Goal: Register for event/course

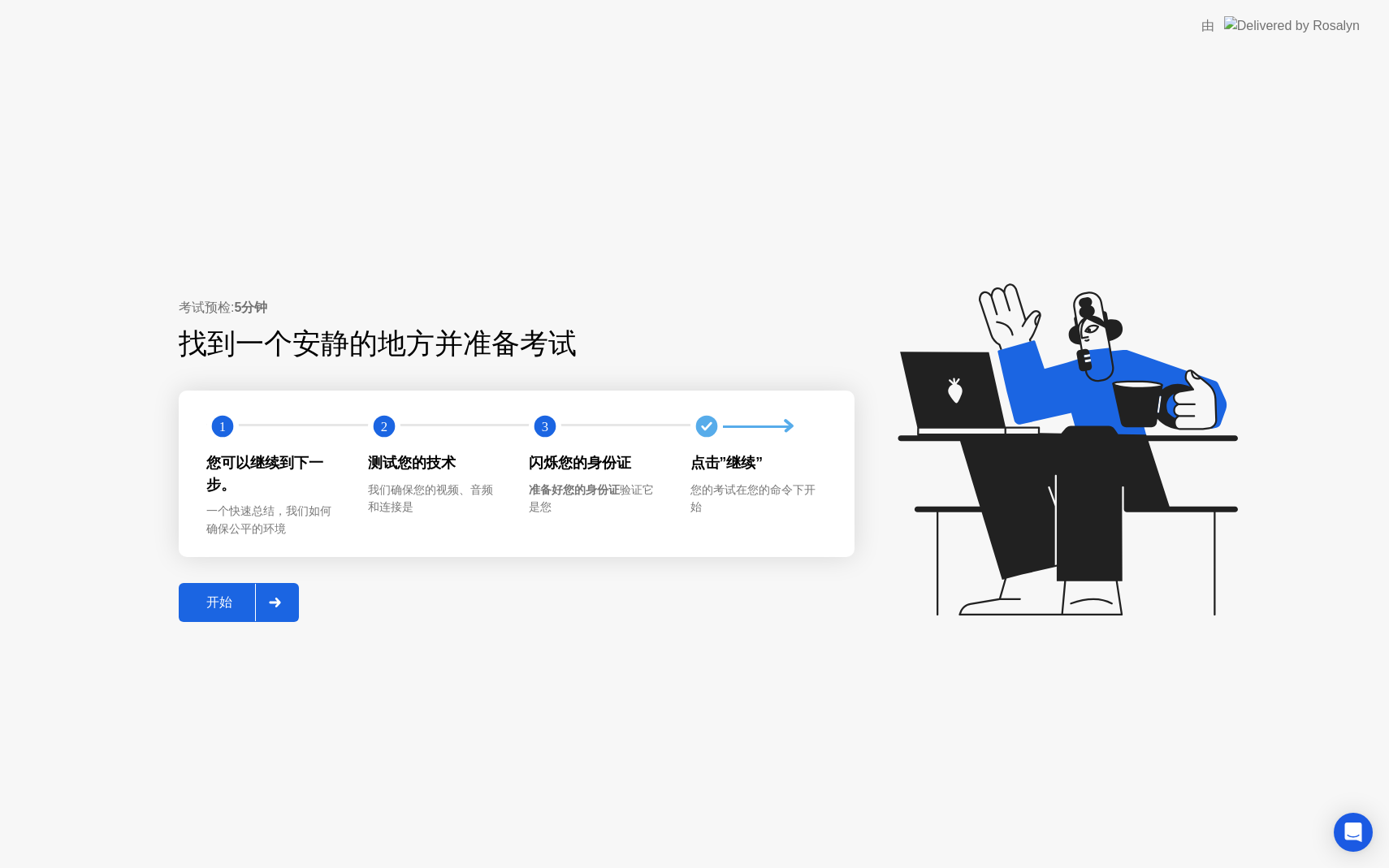
click at [219, 600] on div "开始" at bounding box center [219, 603] width 71 height 17
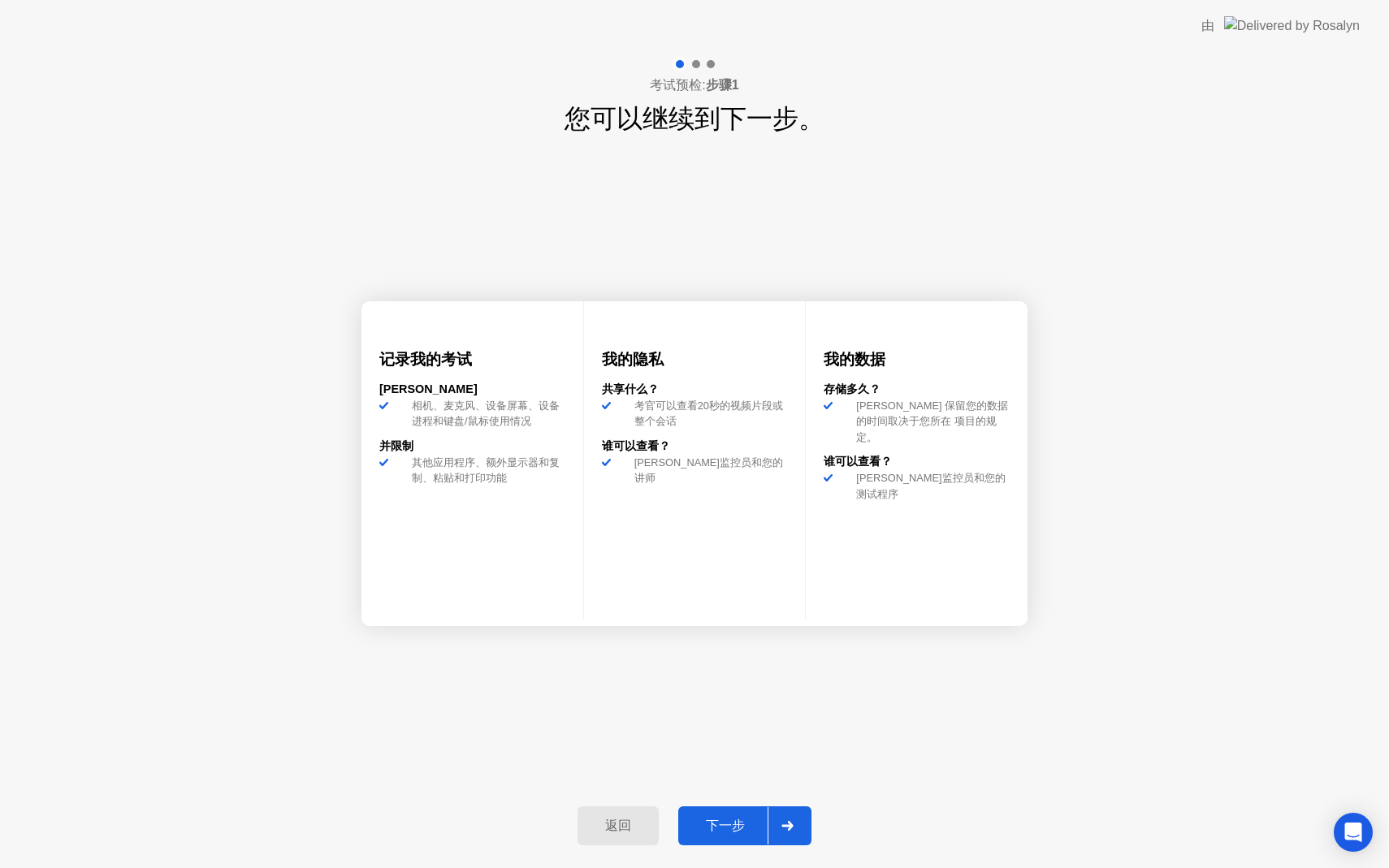
click at [717, 818] on div "下一步" at bounding box center [725, 826] width 85 height 17
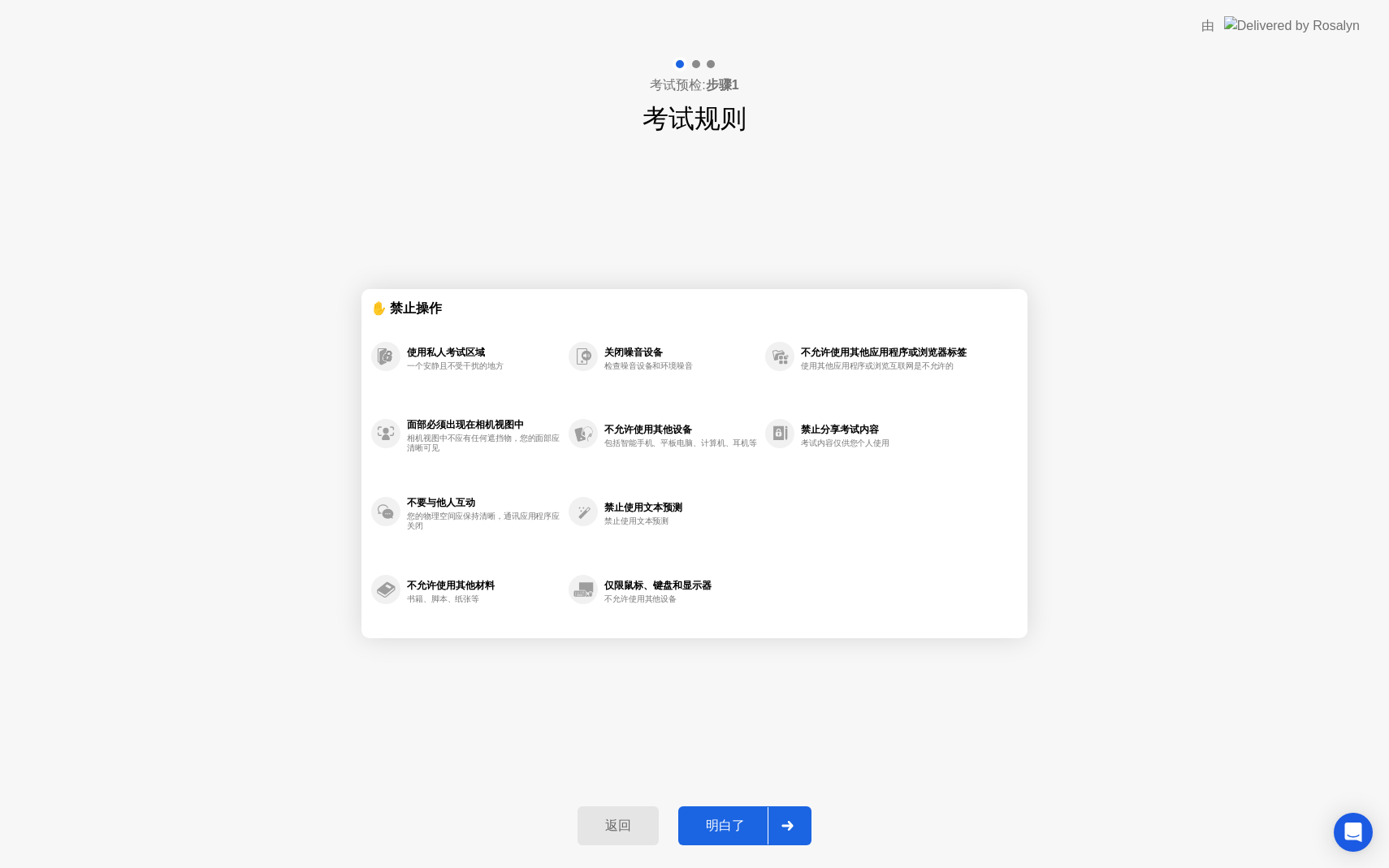
click at [717, 818] on div "明白了" at bounding box center [725, 826] width 85 height 17
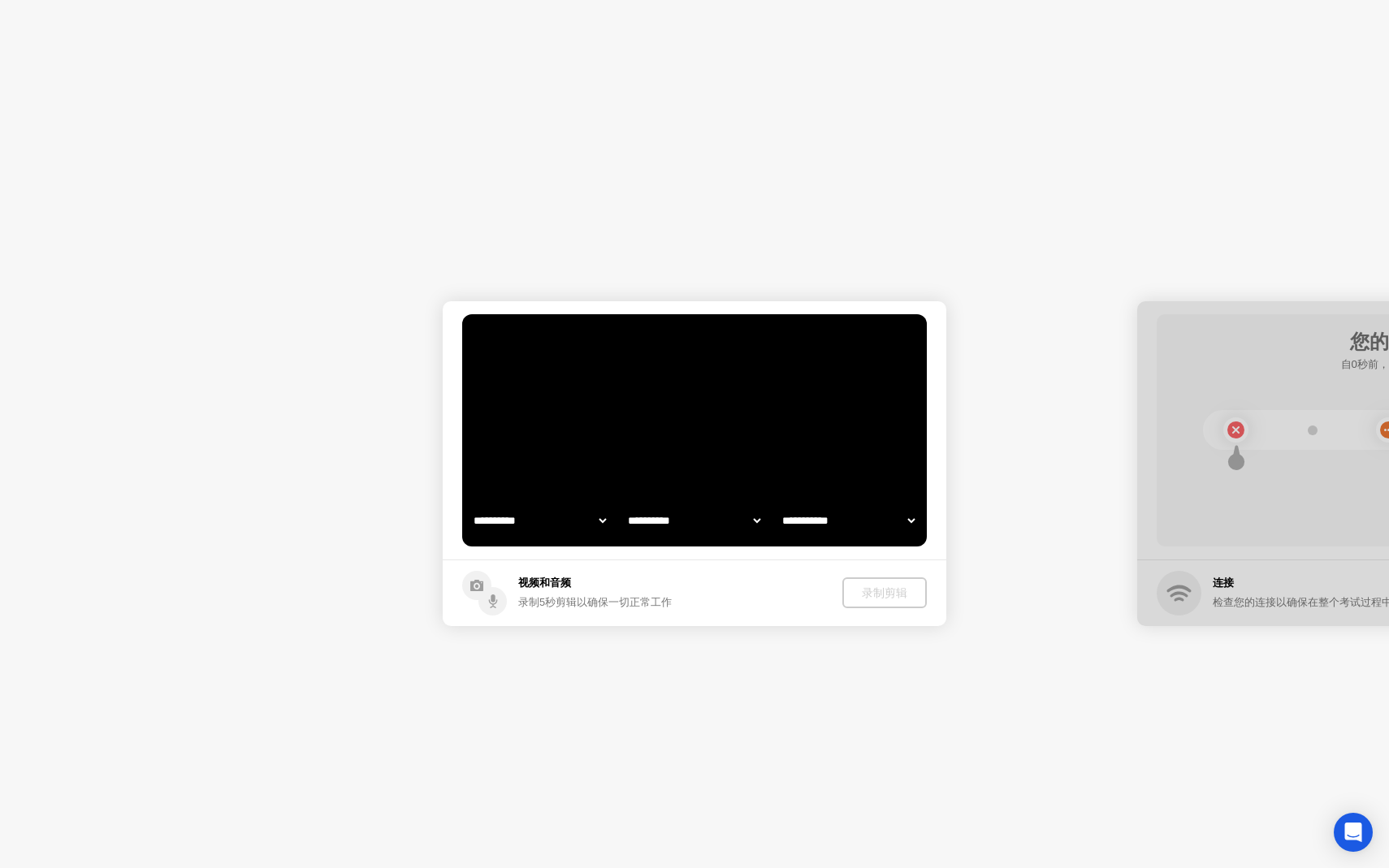
select select "**********"
select select "*******"
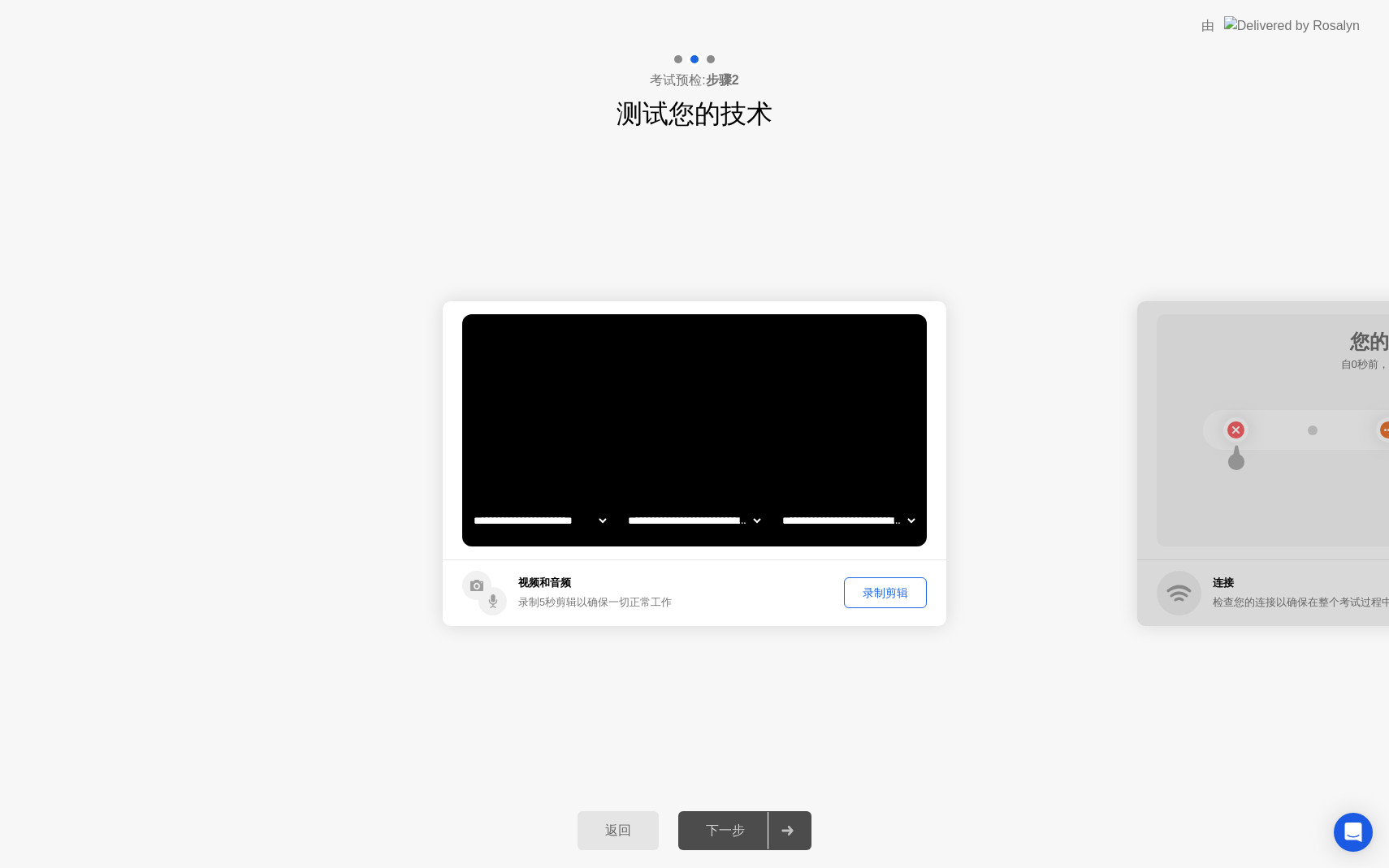
click at [886, 595] on div "录制剪辑" at bounding box center [885, 593] width 71 height 16
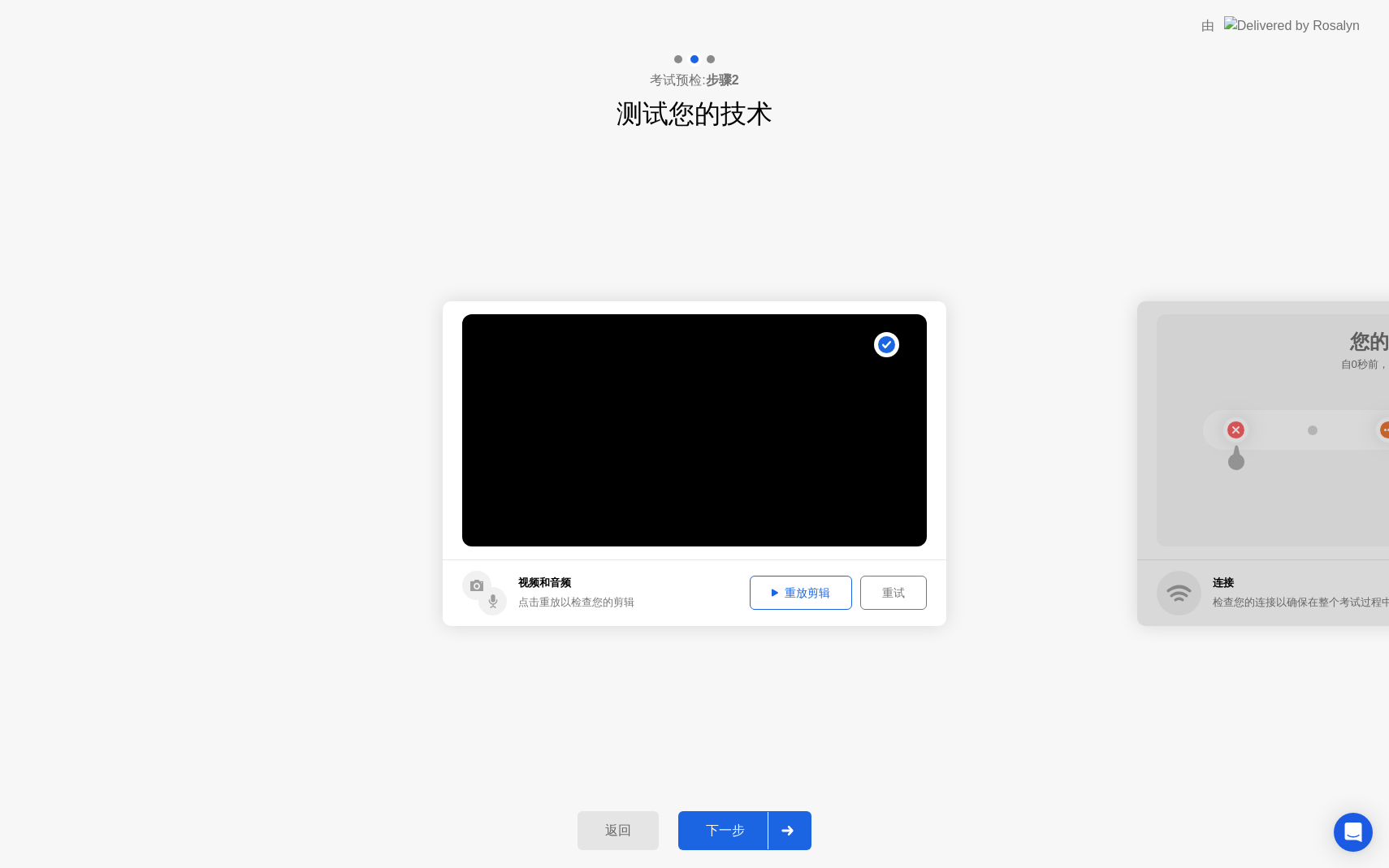
click at [730, 831] on div "下一步" at bounding box center [725, 831] width 85 height 17
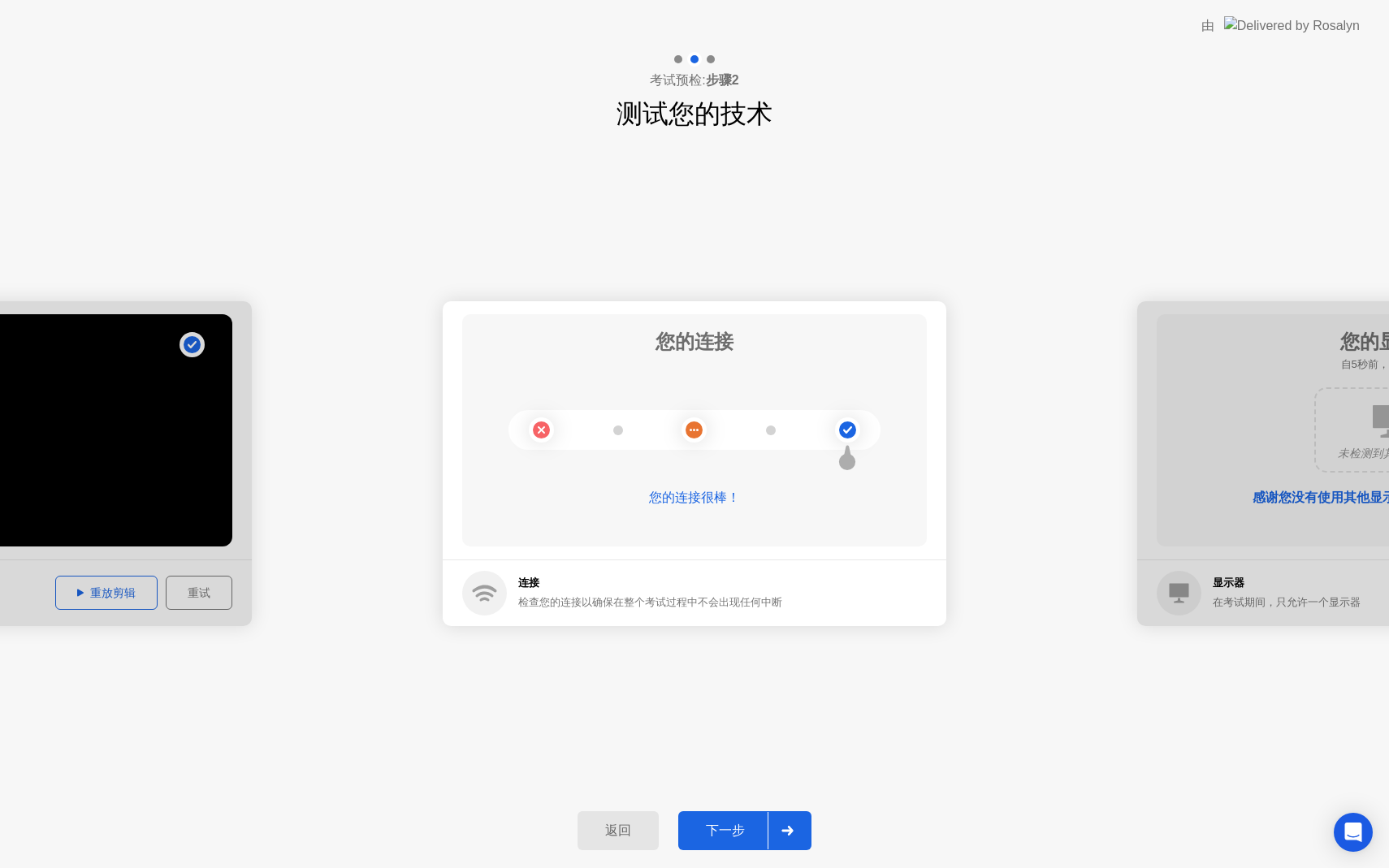
click at [720, 831] on div "下一步" at bounding box center [725, 831] width 85 height 17
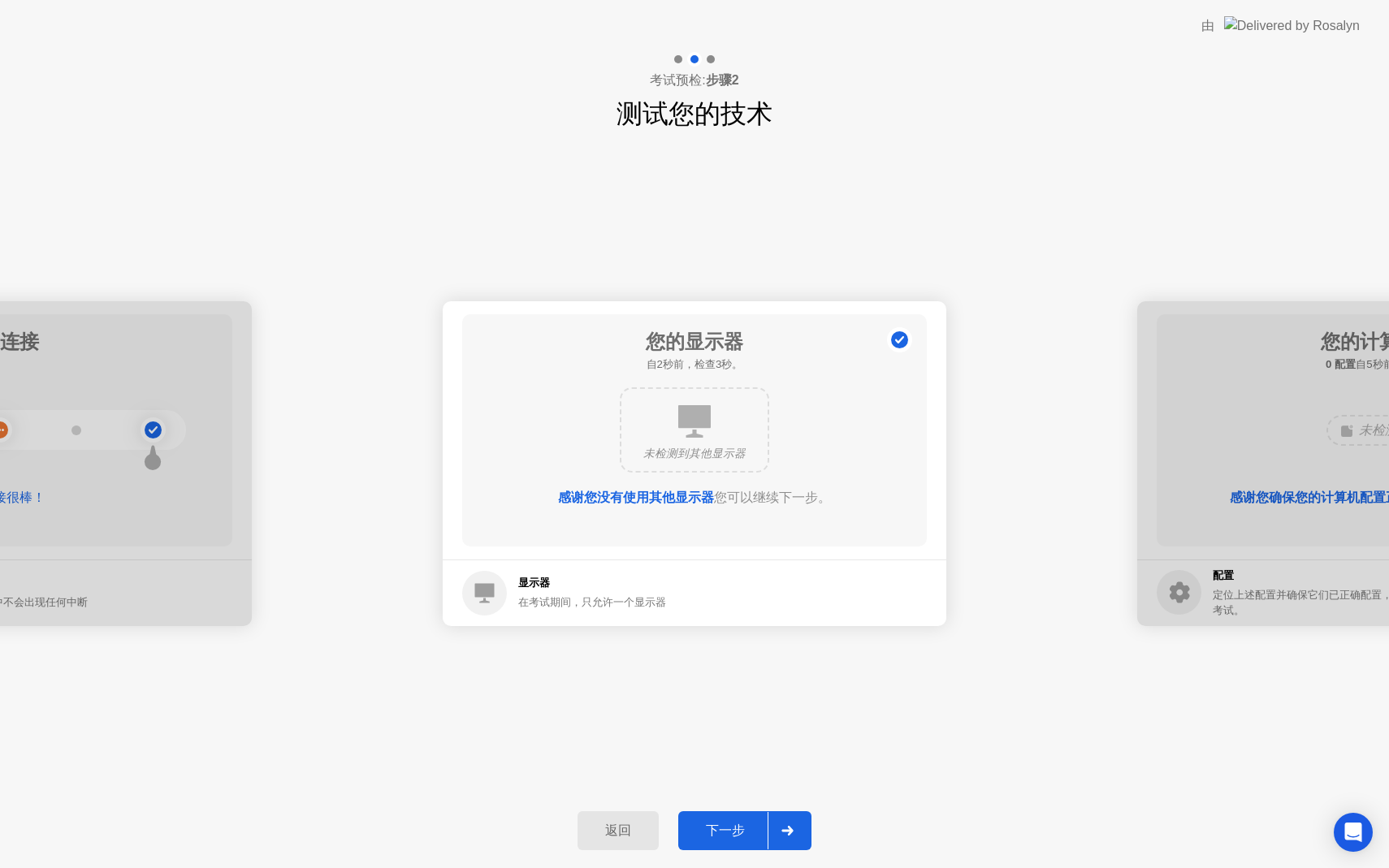
click at [720, 831] on div "下一步" at bounding box center [725, 831] width 85 height 17
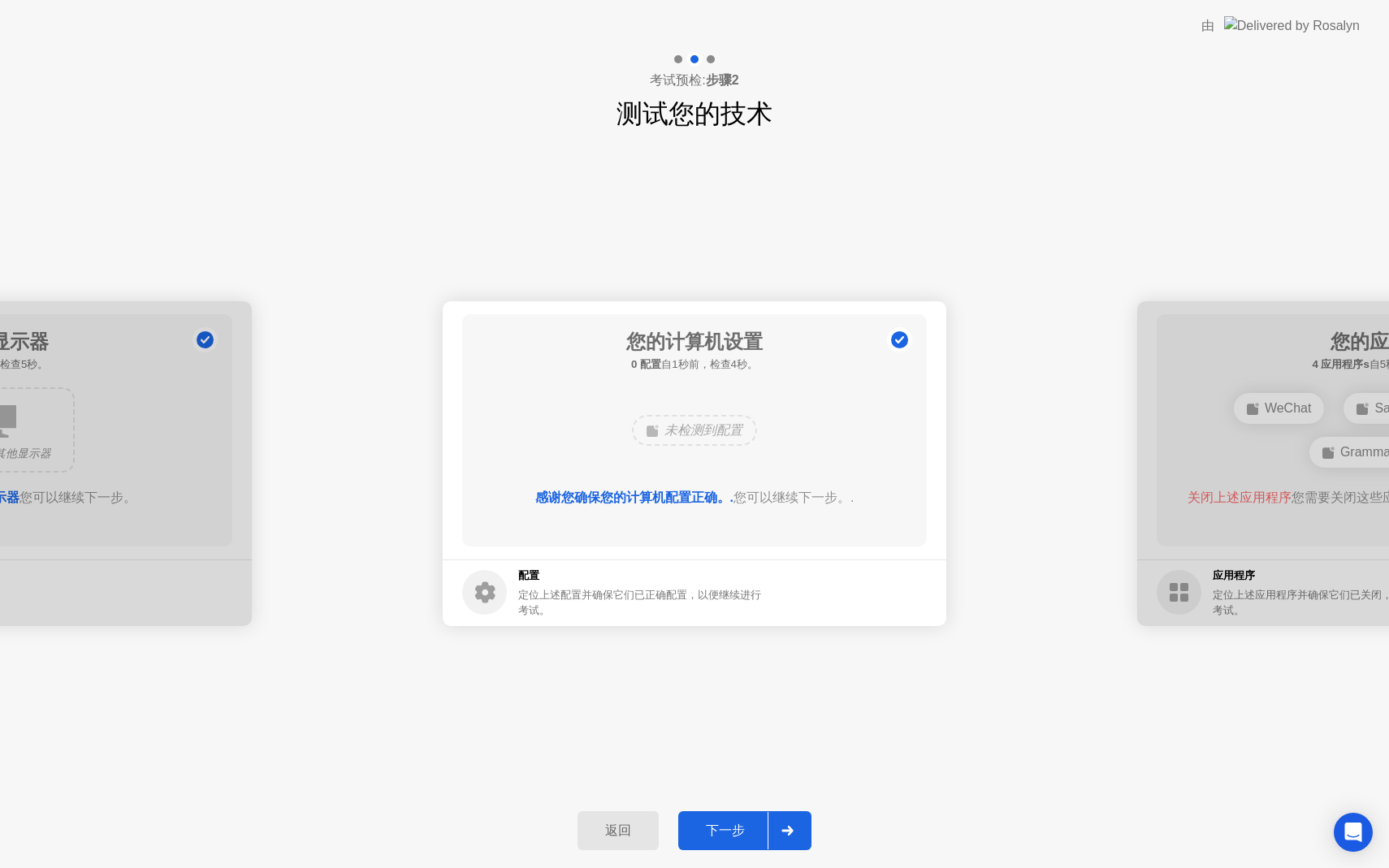
click at [720, 831] on div "下一步" at bounding box center [725, 831] width 85 height 17
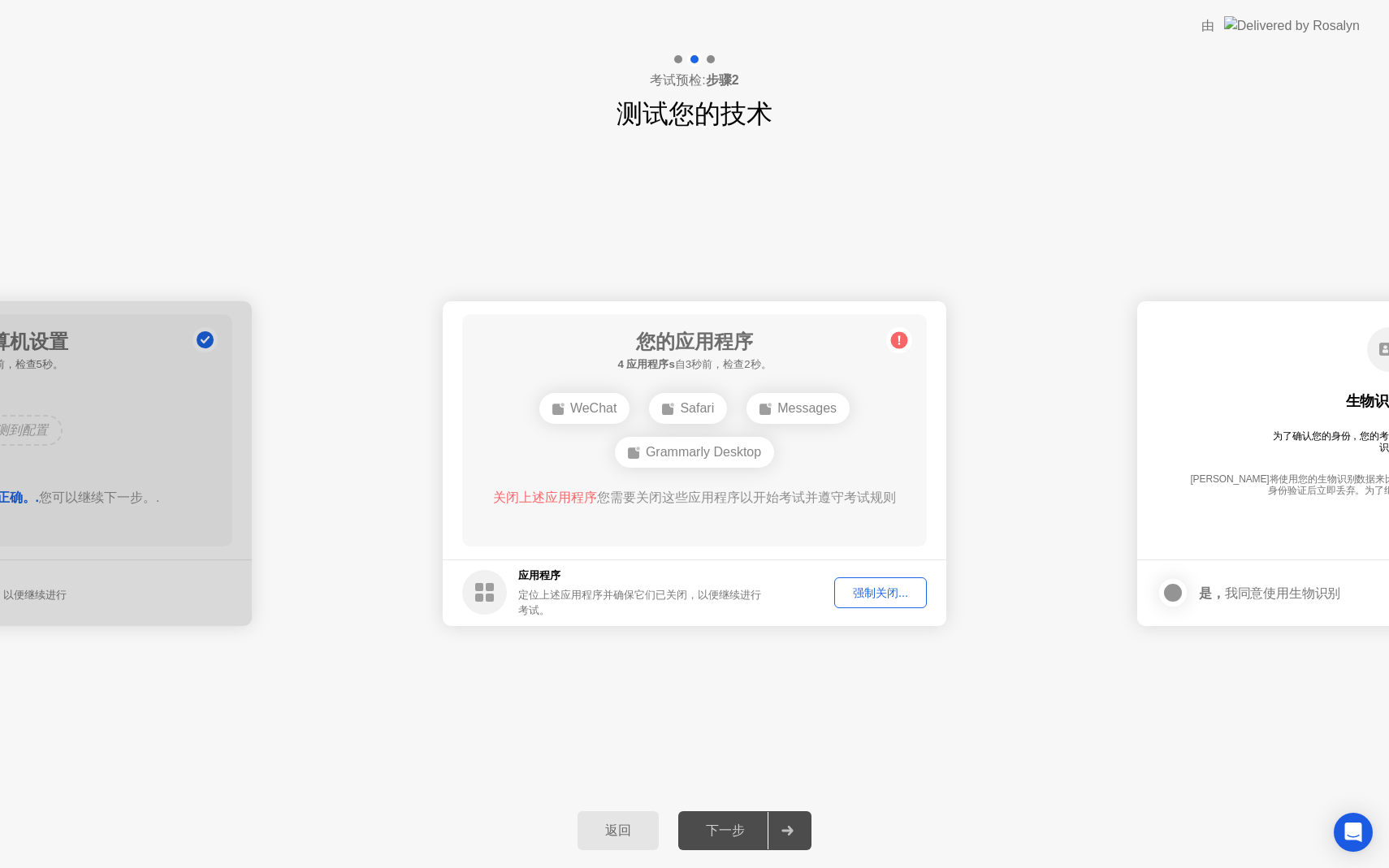
click at [882, 589] on div "强制关闭..." at bounding box center [880, 593] width 81 height 16
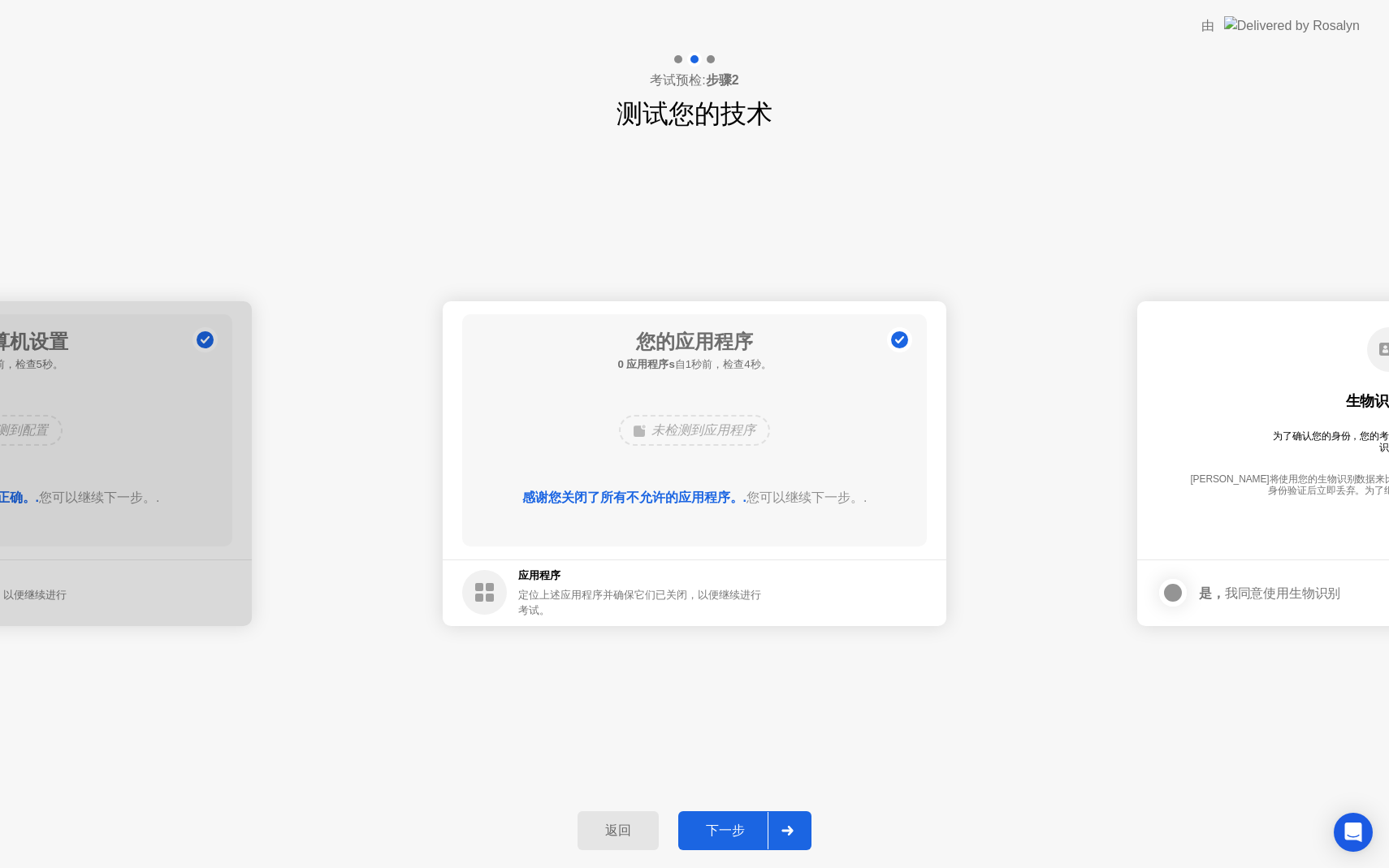
click at [705, 840] on div "下一步" at bounding box center [725, 831] width 85 height 17
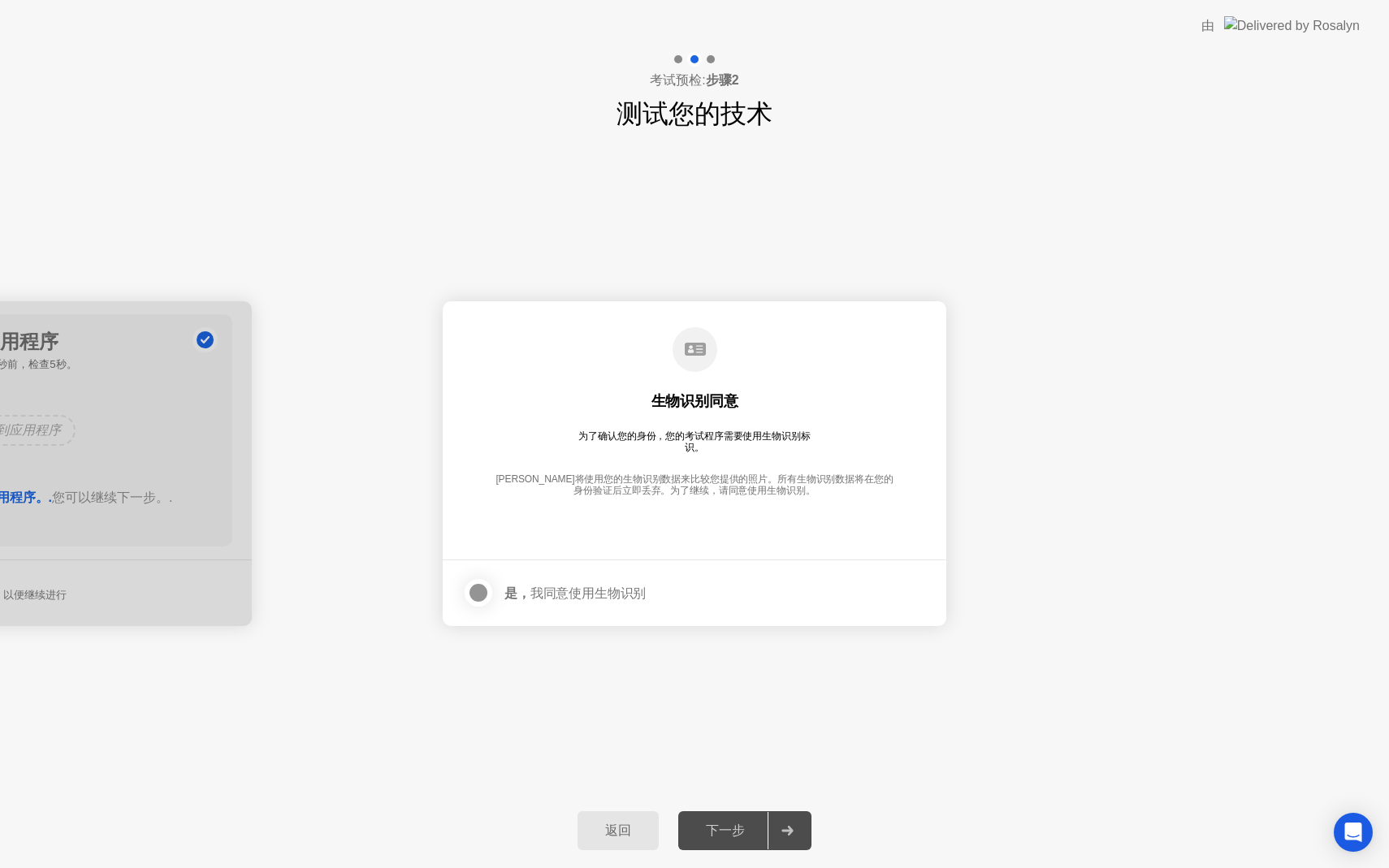
click at [705, 840] on div "下一步" at bounding box center [725, 831] width 85 height 17
click at [486, 592] on div at bounding box center [478, 592] width 19 height 19
click at [722, 842] on button "下一步" at bounding box center [745, 831] width 133 height 39
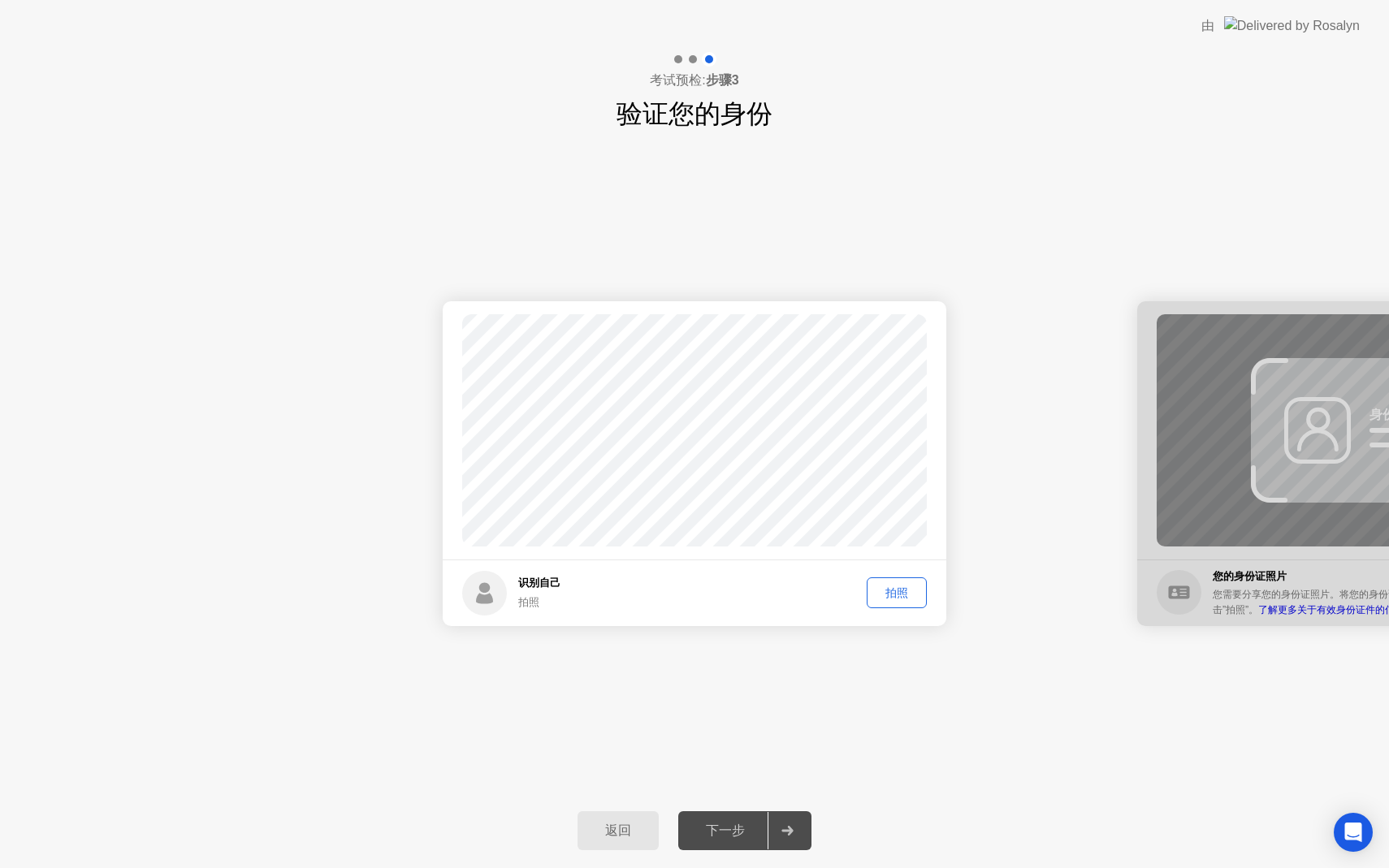
click at [894, 604] on button "拍照" at bounding box center [897, 593] width 60 height 31
click at [692, 828] on div "下一步" at bounding box center [725, 831] width 85 height 17
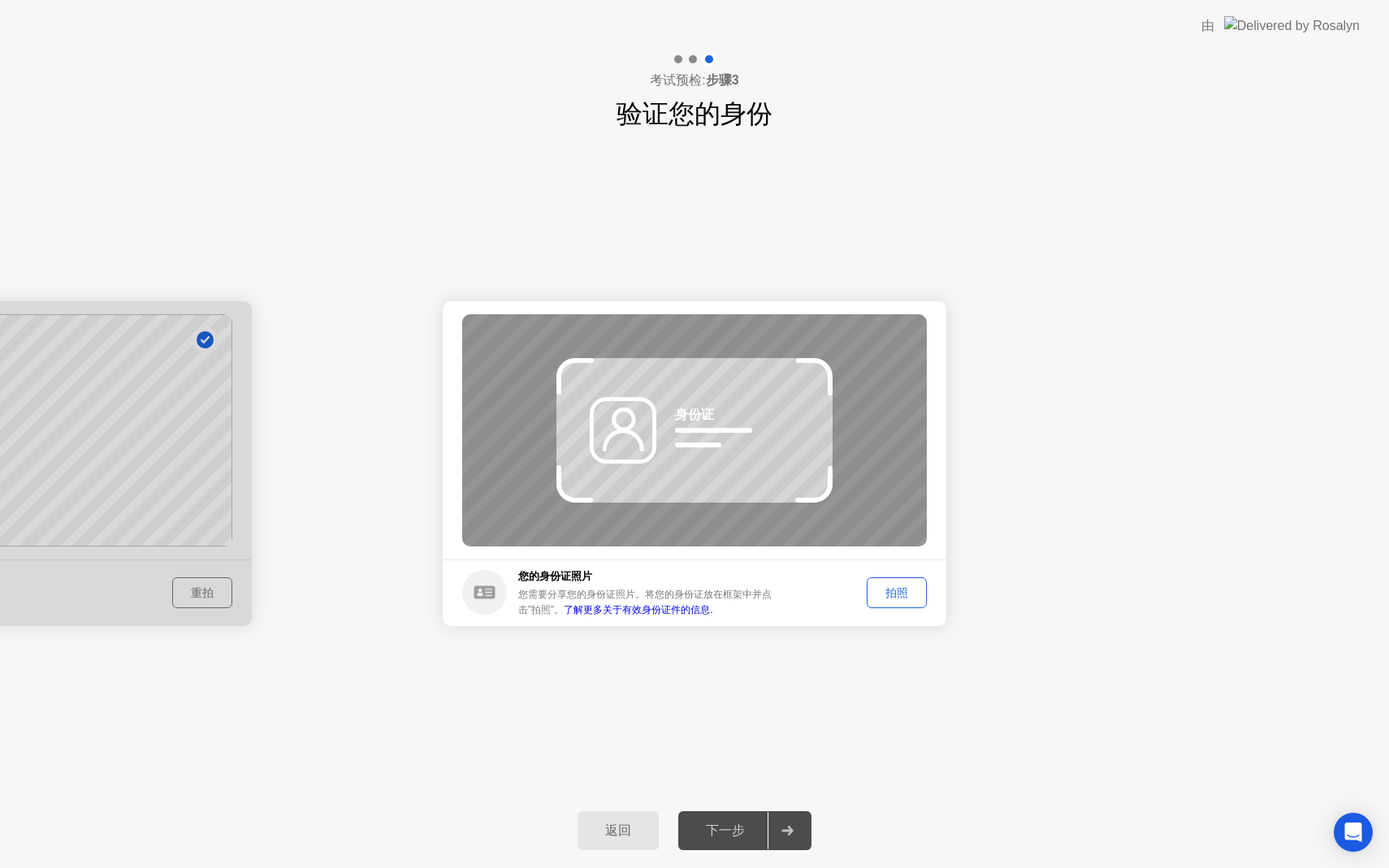
click at [664, 610] on link "了解更多关于有效身份证件的信息." at bounding box center [637, 609] width 149 height 11
click at [907, 595] on div "拍照" at bounding box center [896, 593] width 48 height 16
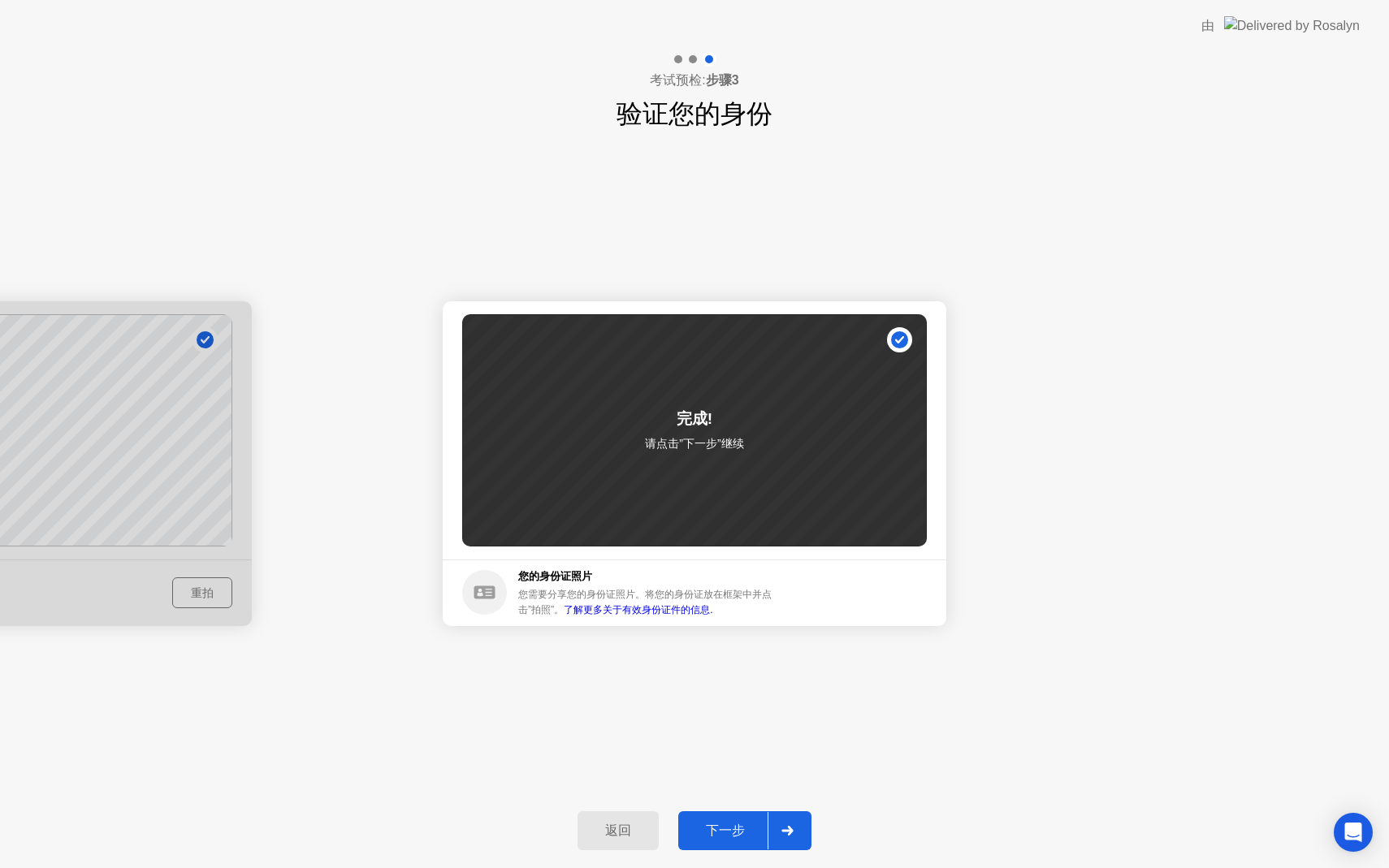
click at [749, 832] on div "下一步" at bounding box center [725, 831] width 85 height 17
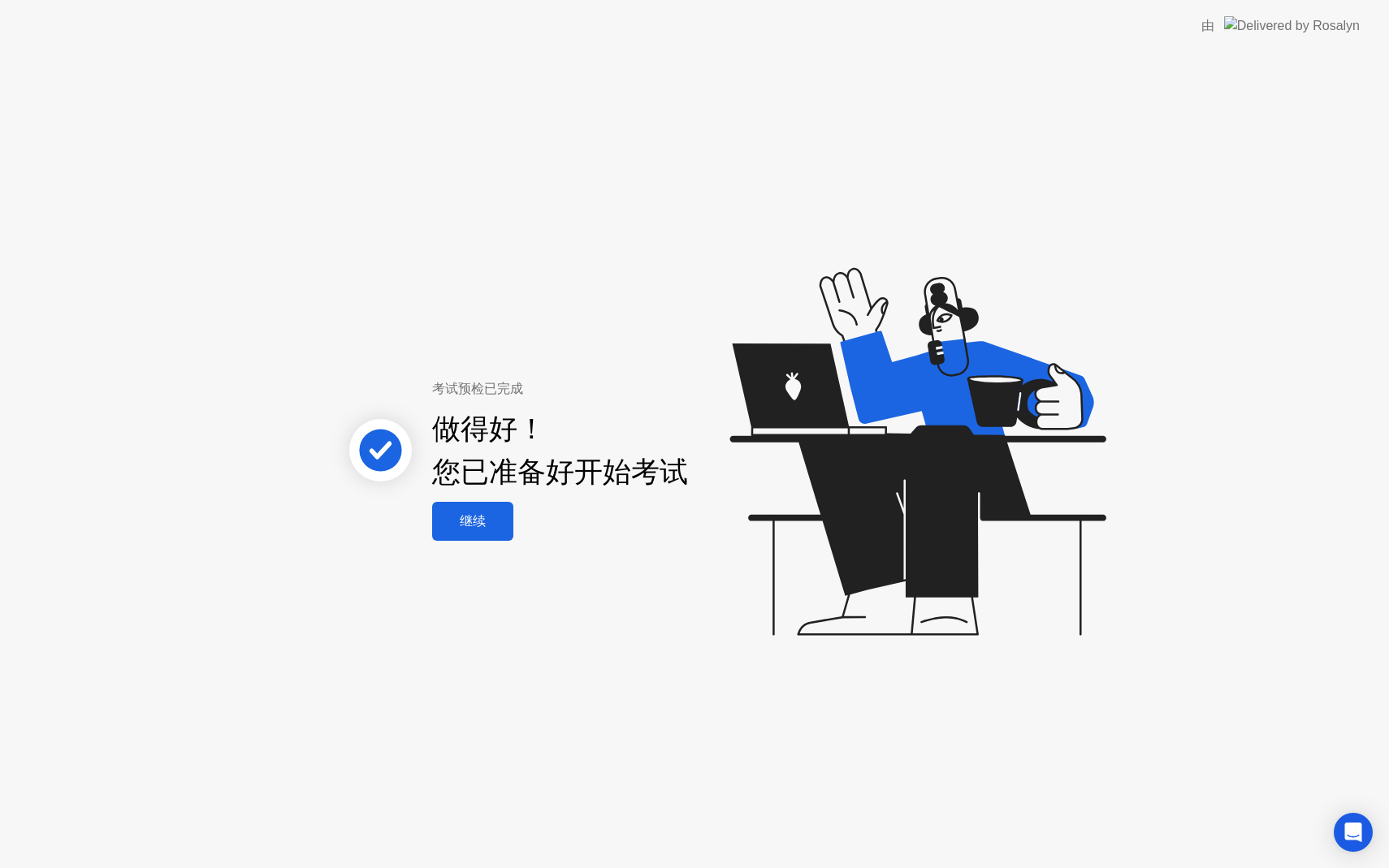
click at [456, 513] on div "继续" at bounding box center [472, 522] width 71 height 17
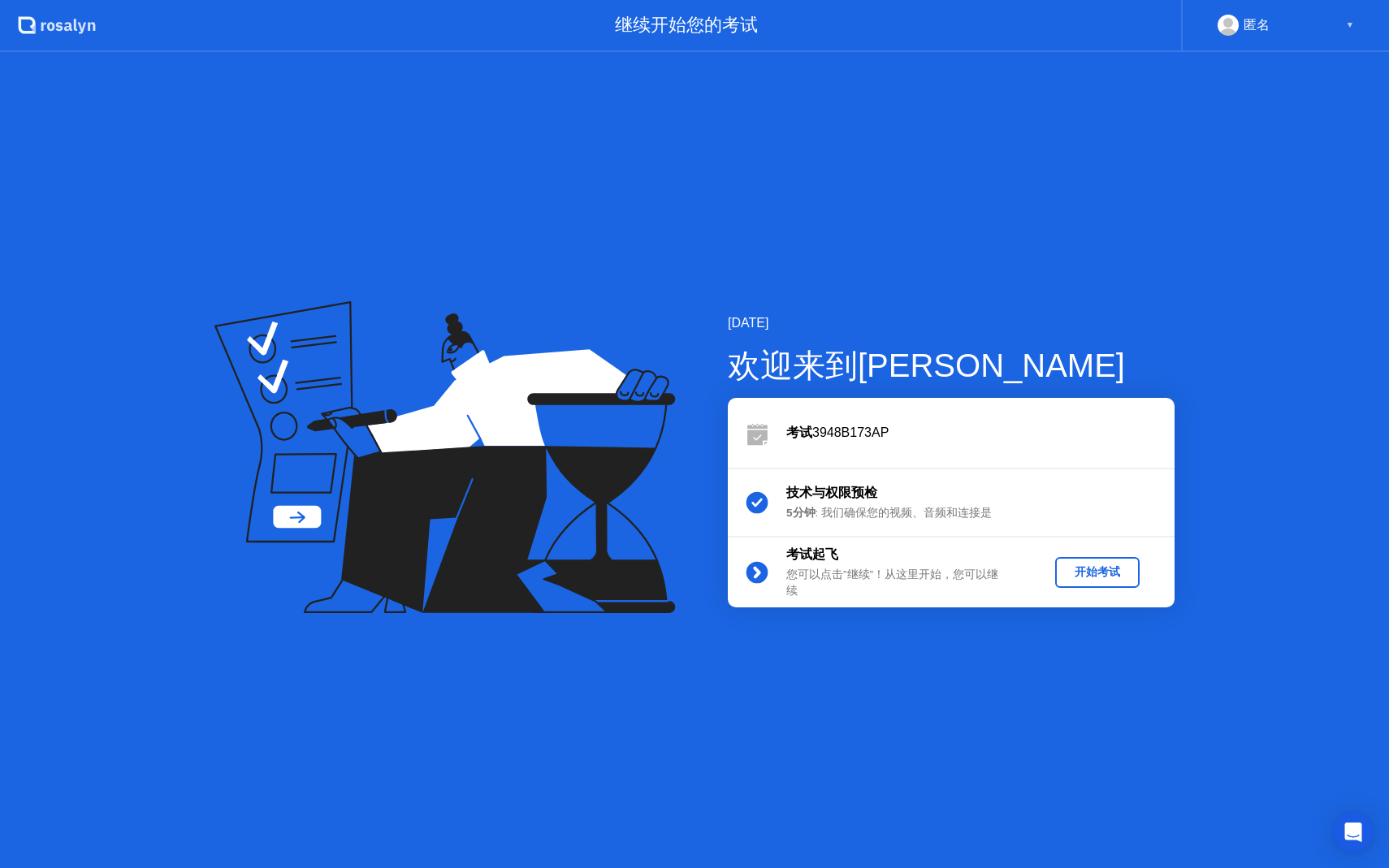
click at [1114, 576] on div "开始考试" at bounding box center [1097, 572] width 71 height 16
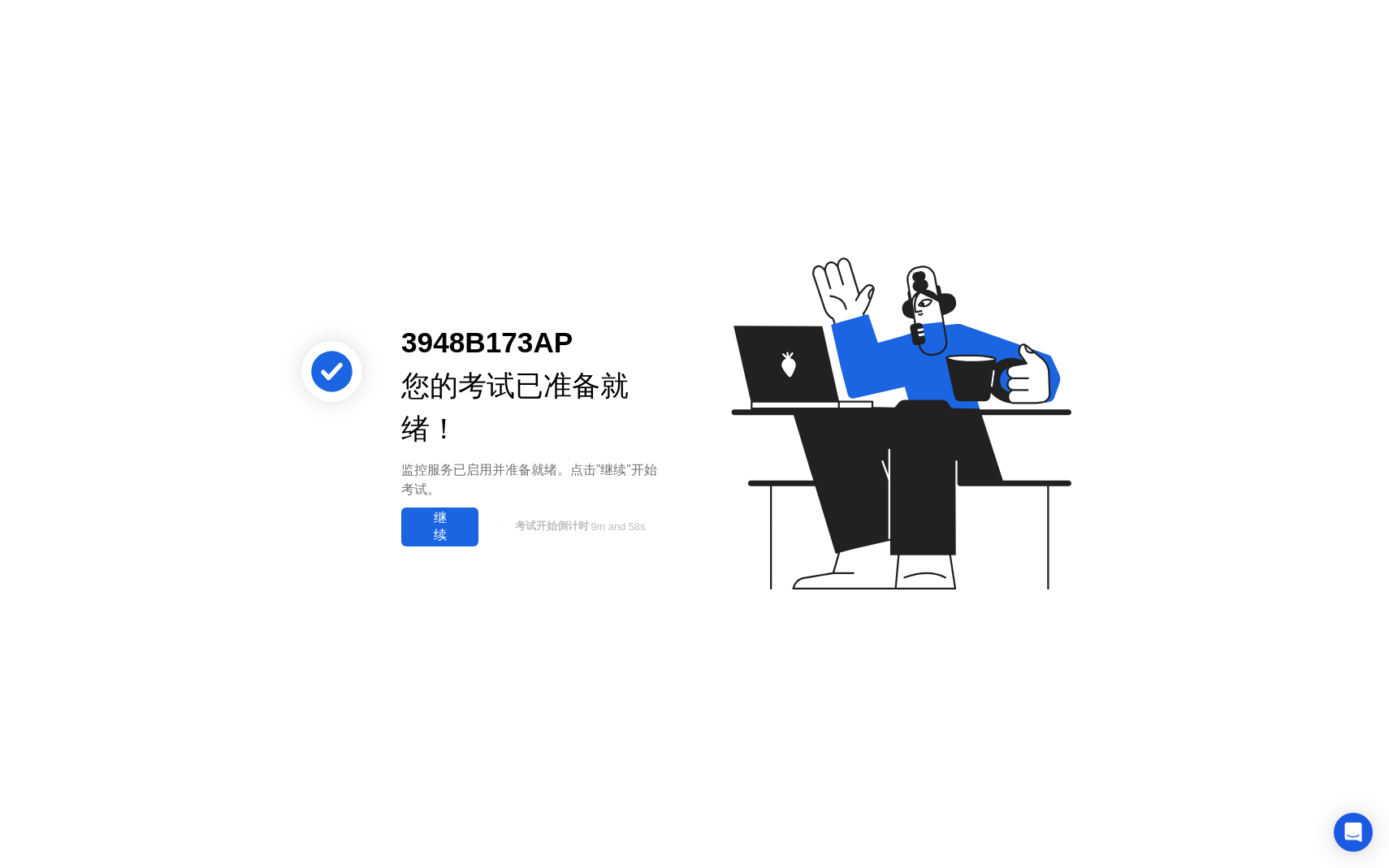
click at [467, 510] on div "继续" at bounding box center [440, 526] width 67 height 34
